Goal: Connect with others: Connect with others

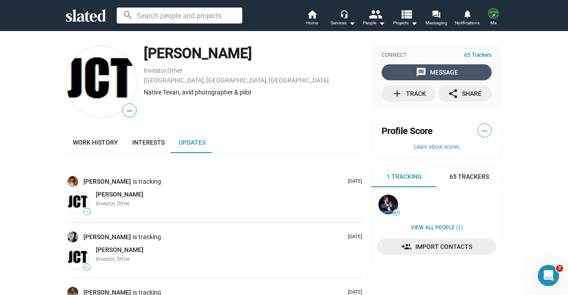
click at [416, 73] on mat-icon "message" at bounding box center [421, 72] width 11 height 11
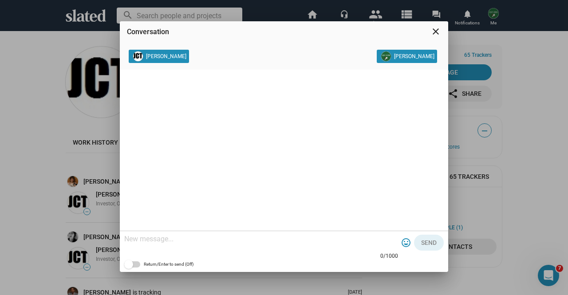
click at [432, 32] on mat-icon "close" at bounding box center [436, 31] width 11 height 11
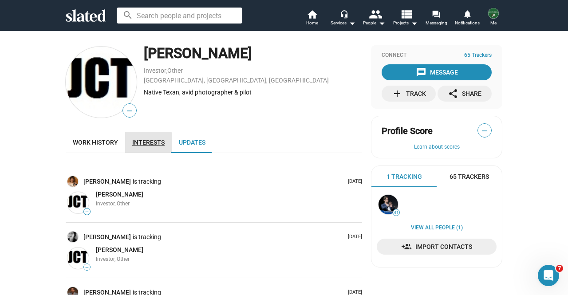
click at [136, 146] on span "Interests" at bounding box center [148, 142] width 32 height 7
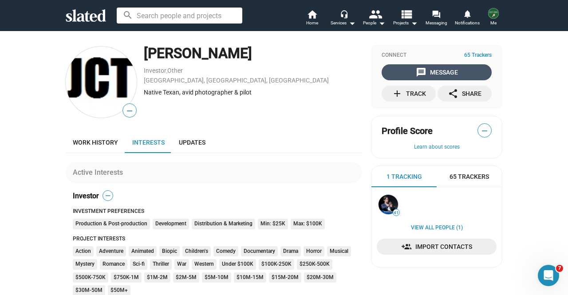
click at [416, 71] on mat-icon "message" at bounding box center [421, 72] width 11 height 11
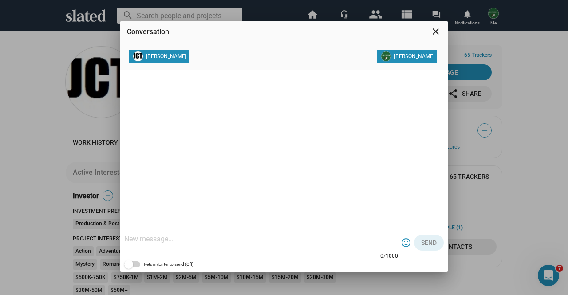
click at [222, 240] on textarea at bounding box center [261, 239] width 274 height 9
paste textarea "https://www.linkedin.com/in/karen-elizaga-9a0b307/"
type textarea "https://www.linkedin.com/in/karen-elizaga-9a0b307/"
drag, startPoint x: 309, startPoint y: 240, endPoint x: 34, endPoint y: 244, distance: 274.8
click at [34, 244] on div "Conversation close Jonathan Tauber Kurt Fried https://www.linkedin.com/in/karen…" at bounding box center [284, 147] width 568 height 295
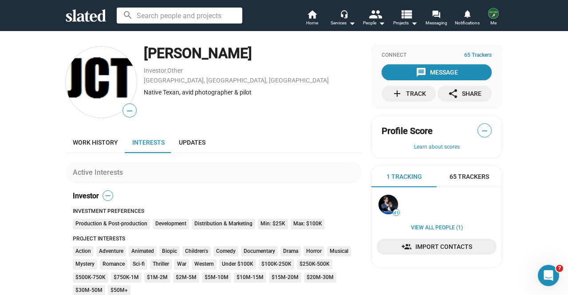
click at [426, 65] on div "message Message" at bounding box center [437, 72] width 42 height 16
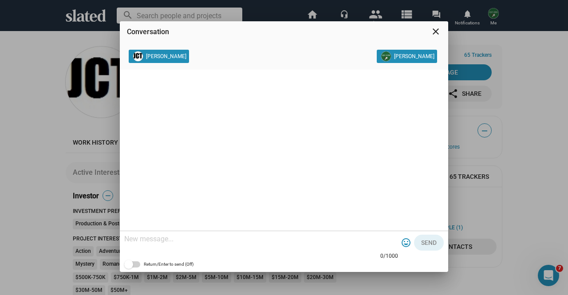
click at [214, 248] on div at bounding box center [261, 240] width 274 height 26
paste textarea "My name is Kurt, and I am one of the producers for our film EXIT ZERO, a featur…"
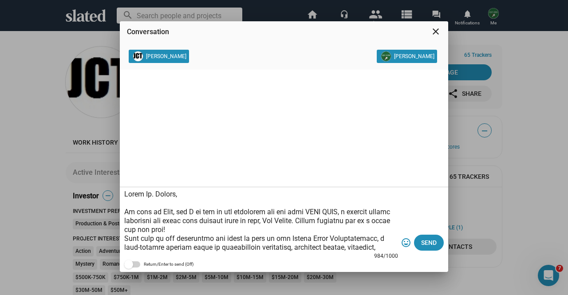
click at [175, 212] on textarea at bounding box center [261, 221] width 274 height 62
click at [255, 229] on textarea at bounding box center [261, 221] width 274 height 62
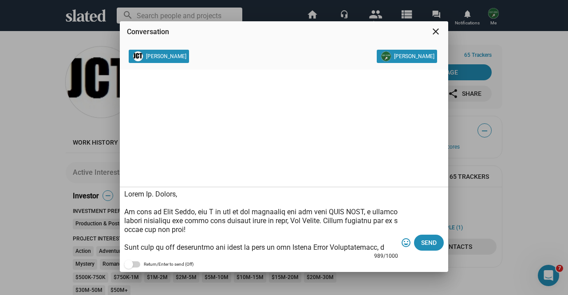
click at [244, 220] on textarea at bounding box center [261, 221] width 274 height 62
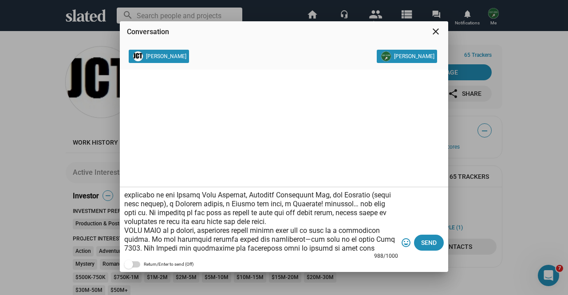
scroll to position [71, 0]
click at [344, 225] on textarea at bounding box center [261, 221] width 274 height 62
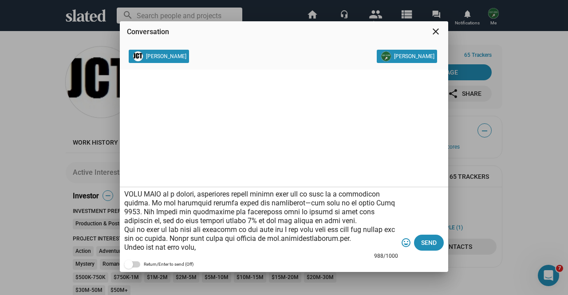
scroll to position [133, 0]
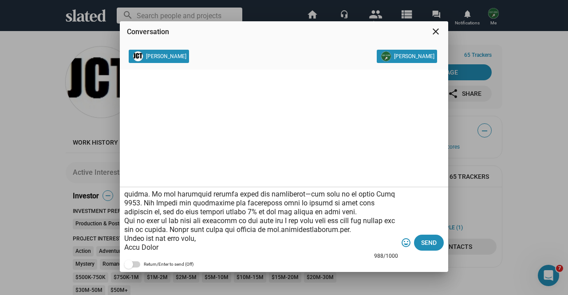
click at [307, 202] on textarea at bounding box center [261, 221] width 274 height 62
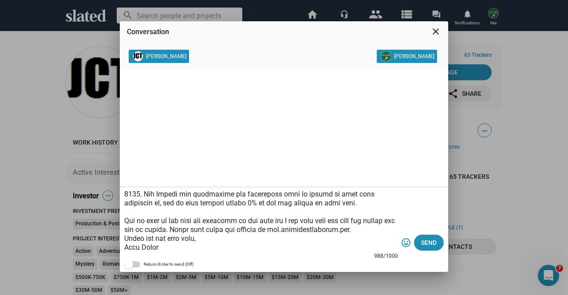
scroll to position [142, 0]
click at [271, 214] on textarea at bounding box center [261, 221] width 274 height 62
click at [388, 222] on textarea at bounding box center [261, 221] width 274 height 62
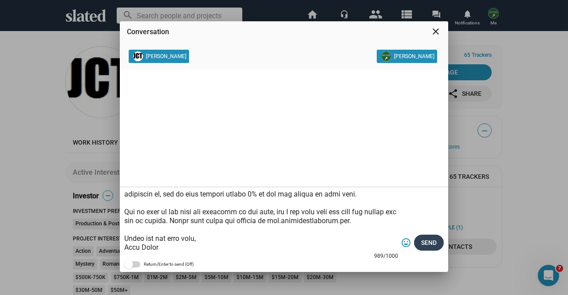
type textarea "Hello Mr. Tauber, My name is Kurt Fried, and I am one of the producers for our …"
click at [435, 245] on span "Send" at bounding box center [429, 243] width 16 height 16
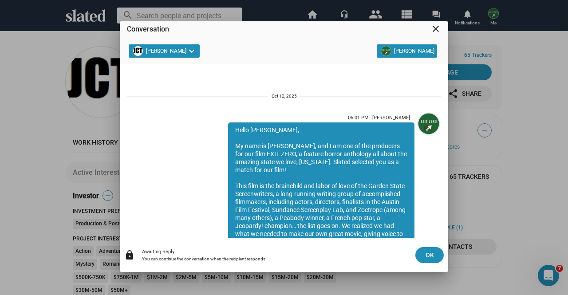
scroll to position [154, 0]
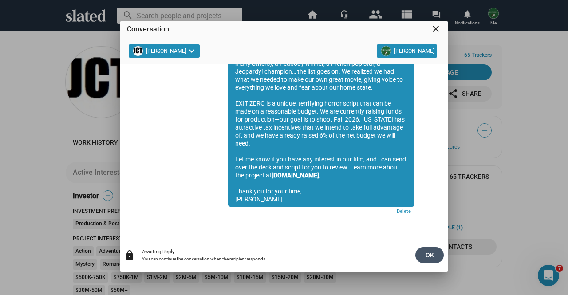
click at [434, 257] on span "OK" at bounding box center [430, 255] width 14 height 16
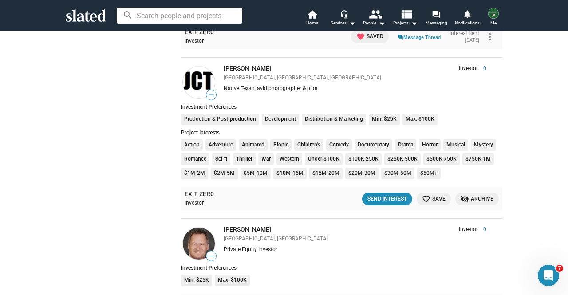
scroll to position [1423, 0]
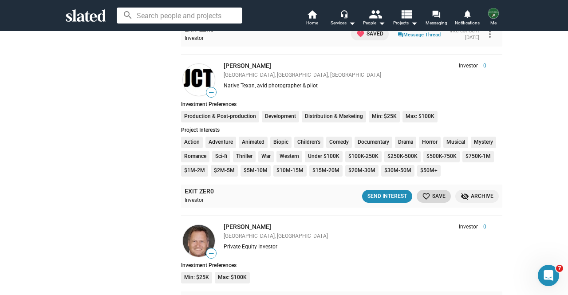
click at [436, 190] on button "favorite_border Save" at bounding box center [434, 196] width 34 height 13
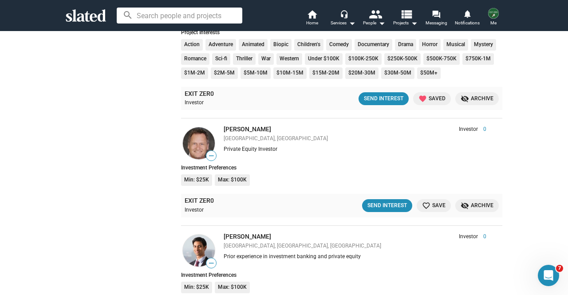
scroll to position [1531, 0]
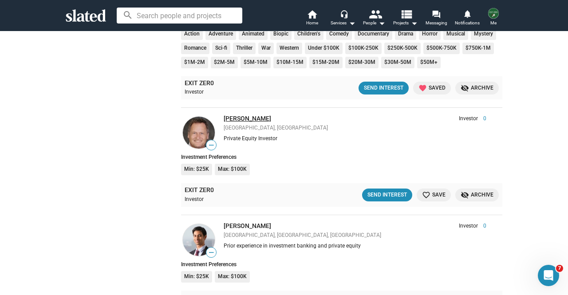
click at [230, 118] on link "[PERSON_NAME]" at bounding box center [247, 118] width 47 height 7
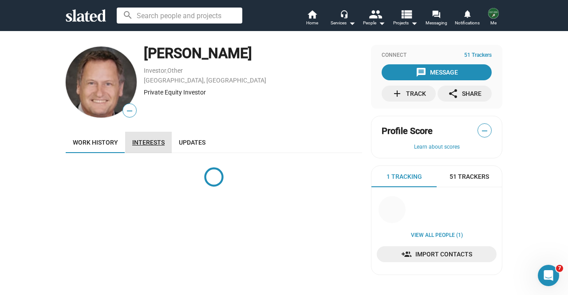
click at [151, 140] on span "Interests" at bounding box center [148, 142] width 32 height 7
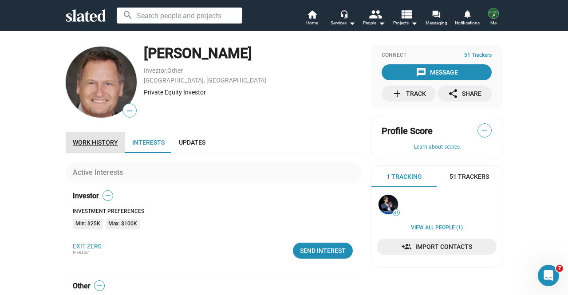
click at [73, 148] on link "Work history" at bounding box center [95, 142] width 59 height 21
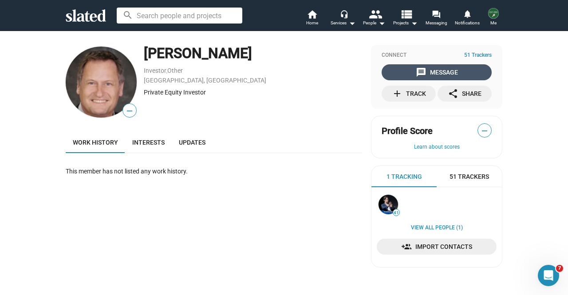
click at [452, 67] on div "message Message" at bounding box center [437, 72] width 42 height 16
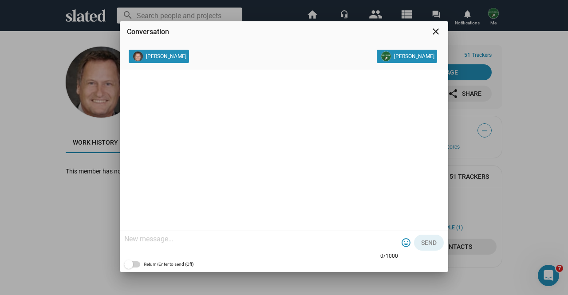
click at [220, 246] on div at bounding box center [261, 240] width 274 height 26
paste textarea "My name is Kurt, and I am one of the producers for our film EXIT ZERO, a featur…"
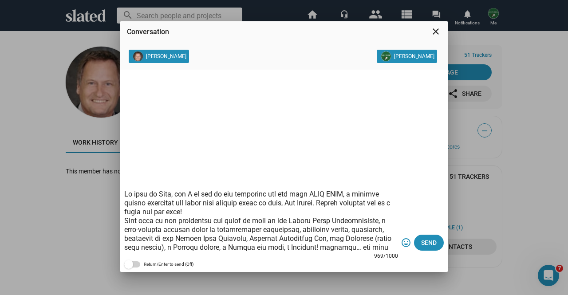
click at [130, 195] on textarea at bounding box center [261, 221] width 274 height 62
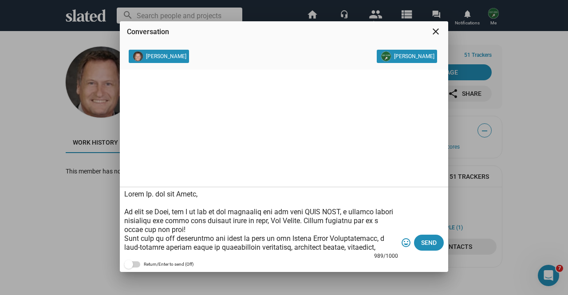
click at [176, 211] on textarea at bounding box center [261, 221] width 274 height 62
click at [241, 217] on textarea at bounding box center [261, 221] width 274 height 62
click at [249, 230] on textarea at bounding box center [261, 221] width 274 height 62
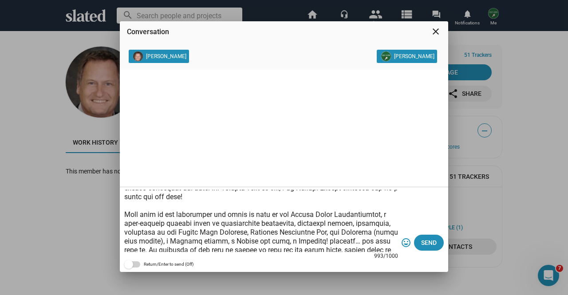
scroll to position [54, 0]
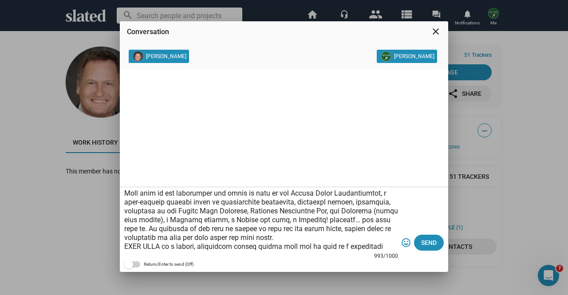
click at [350, 240] on textarea at bounding box center [261, 221] width 274 height 62
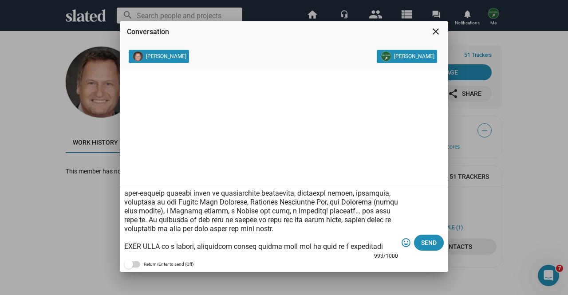
scroll to position [118, 0]
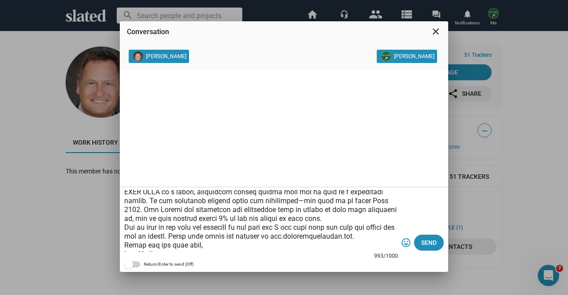
click at [342, 219] on textarea at bounding box center [261, 221] width 274 height 62
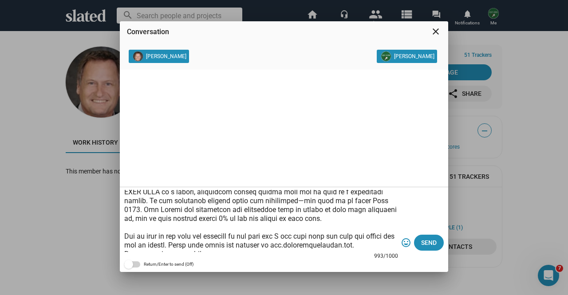
scroll to position [127, 0]
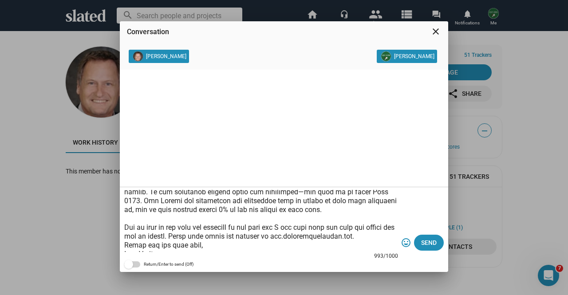
click at [274, 229] on textarea at bounding box center [261, 221] width 274 height 62
click at [390, 237] on textarea at bounding box center [261, 221] width 274 height 62
type textarea "Hello Mr. van der Sloot, My name is Kurt Fried, and I am one of the producers f…"
click at [430, 242] on span "Send" at bounding box center [429, 243] width 16 height 16
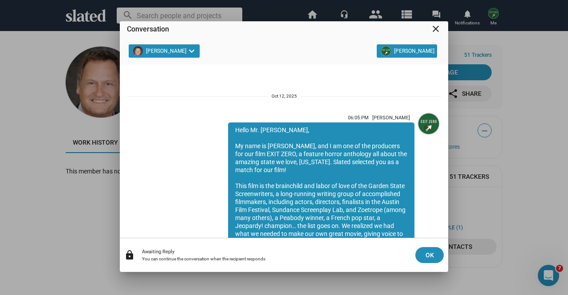
scroll to position [154, 0]
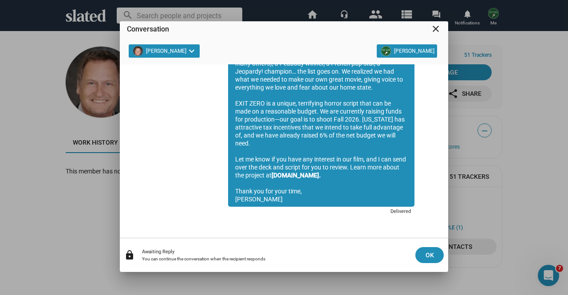
click at [3, 62] on div "Conversation close Jim van der Sloot keyboard_arrow_down Kurt Fried 06:05 PM Ku…" at bounding box center [284, 147] width 568 height 295
